Goal: Navigation & Orientation: Find specific page/section

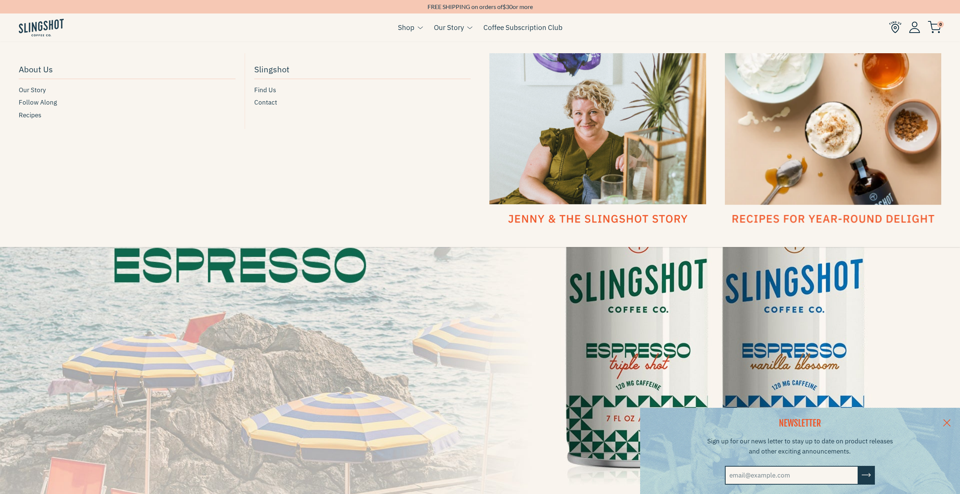
click at [569, 128] on div at bounding box center [597, 139] width 217 height 173
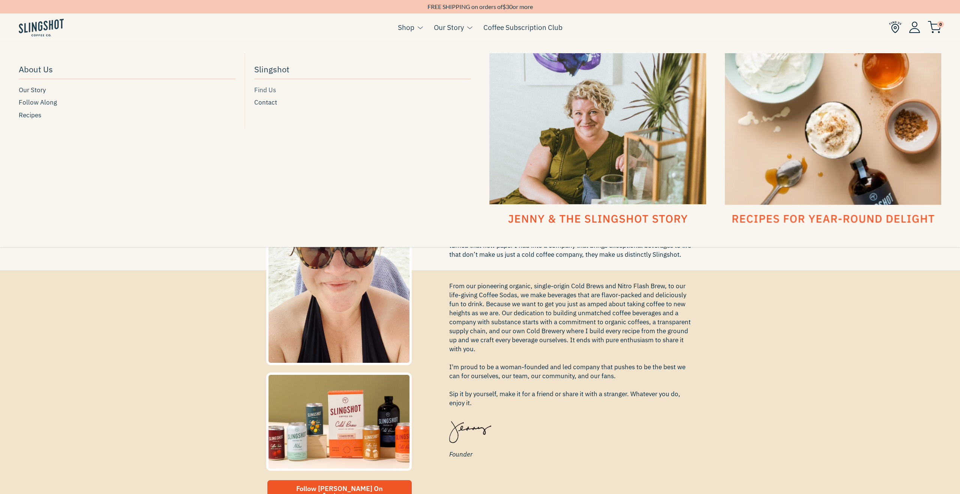
click at [261, 89] on span "Find Us" at bounding box center [265, 90] width 22 height 10
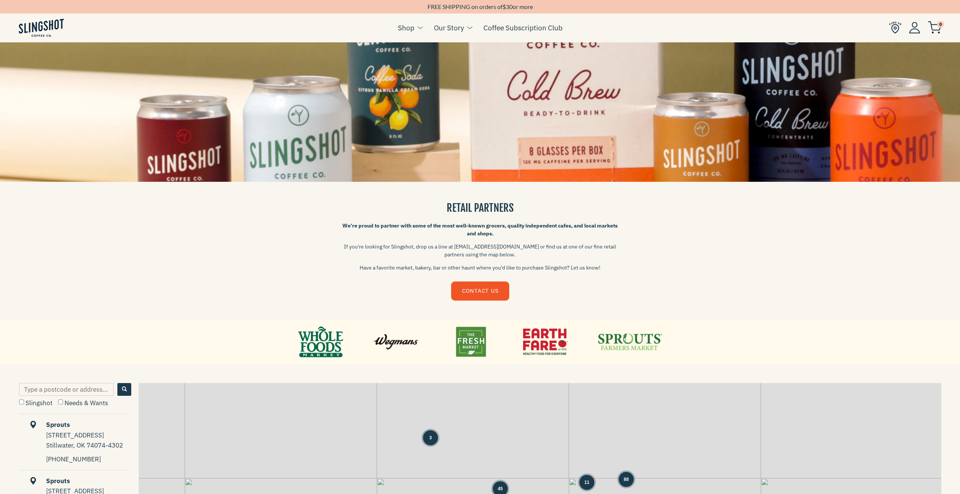
scroll to position [40, 0]
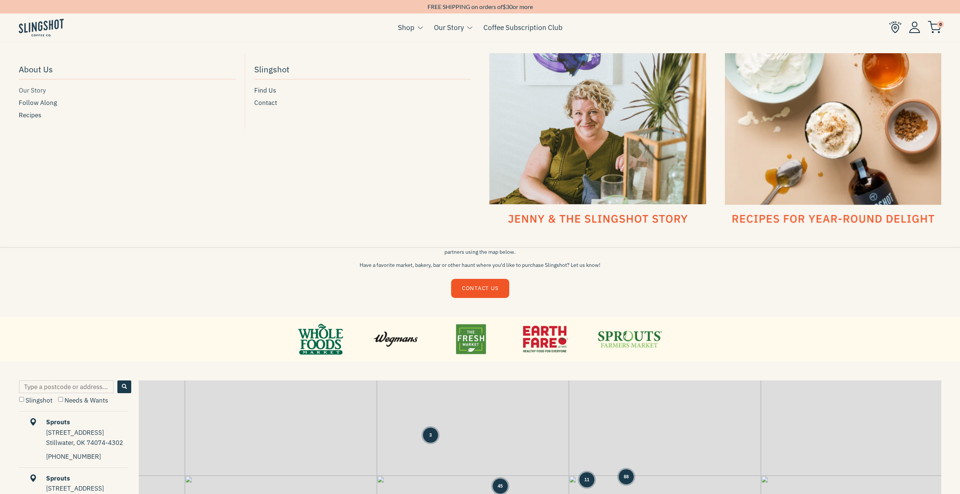
click at [35, 92] on span "Our Story" at bounding box center [32, 91] width 27 height 10
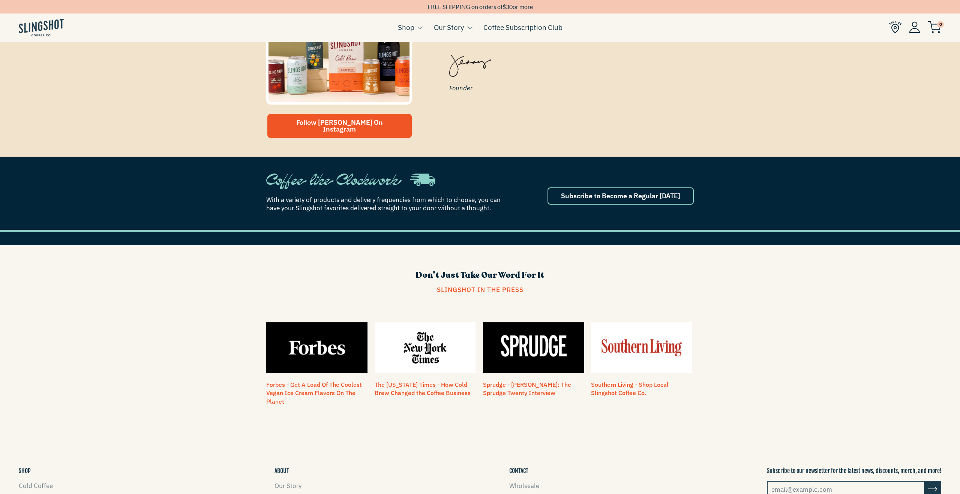
scroll to position [516, 0]
